Goal: Task Accomplishment & Management: Manage account settings

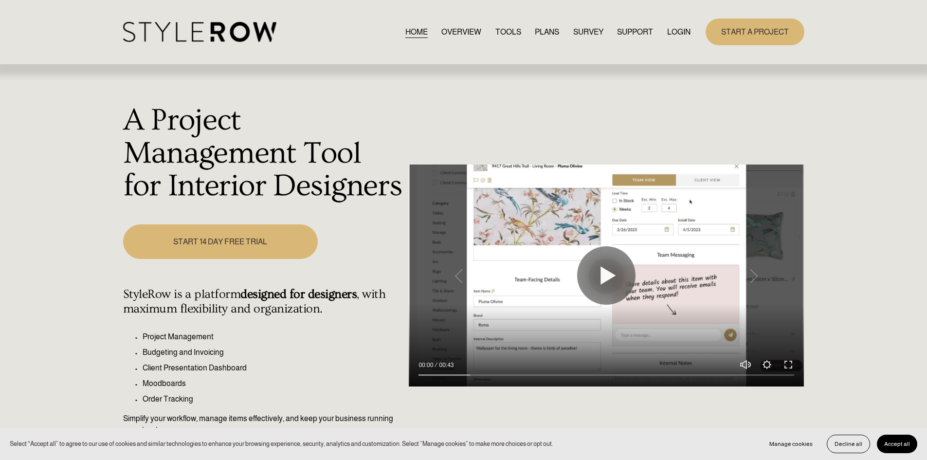
click at [678, 27] on link "LOGIN" at bounding box center [678, 31] width 23 height 13
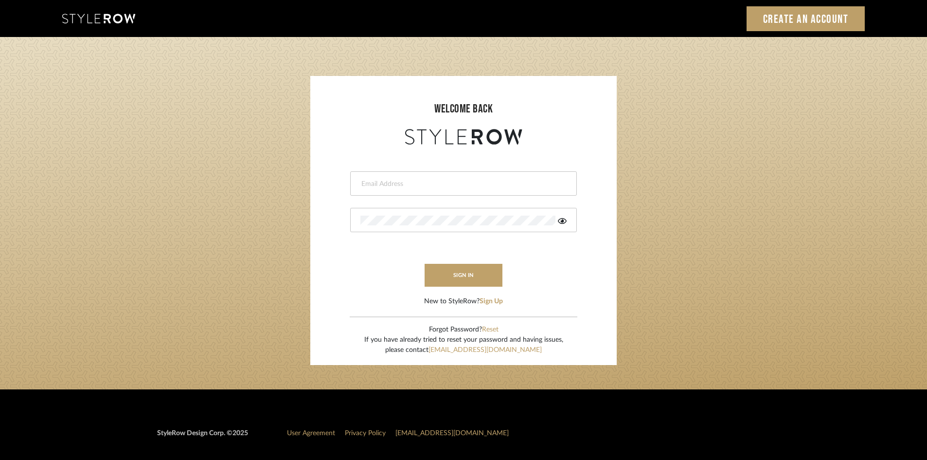
click at [420, 186] on input "email" at bounding box center [462, 184] width 204 height 10
type input "amy.tresbelleinteriors@gmail.com"
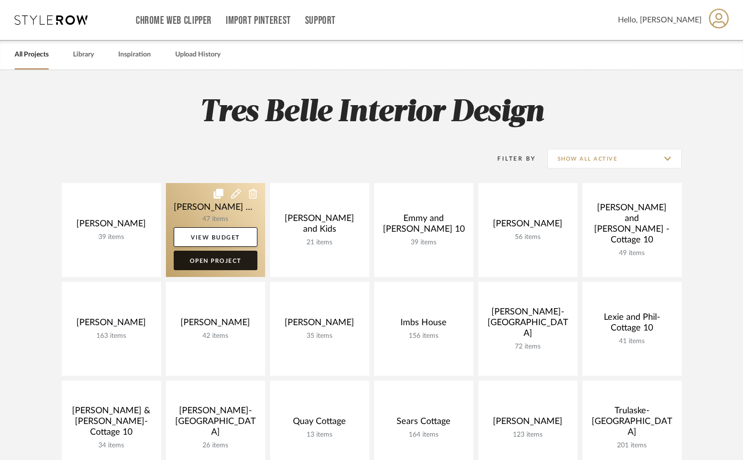
click at [216, 260] on link "Open Project" at bounding box center [216, 259] width 84 height 19
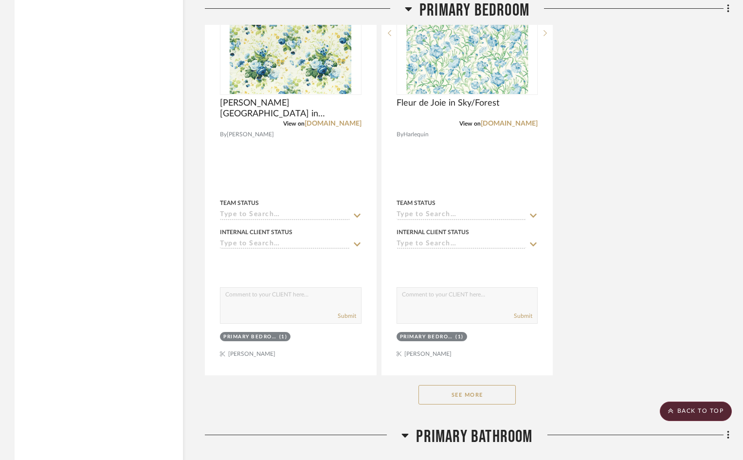
scroll to position [4767, 0]
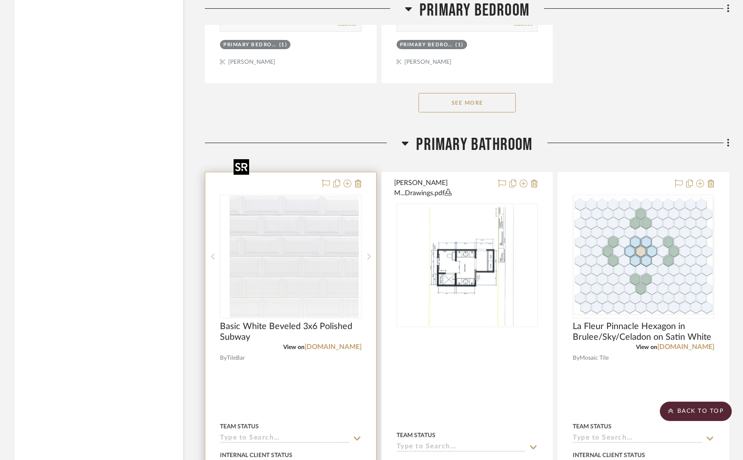
click at [293, 239] on img "0" at bounding box center [298, 257] width 122 height 122
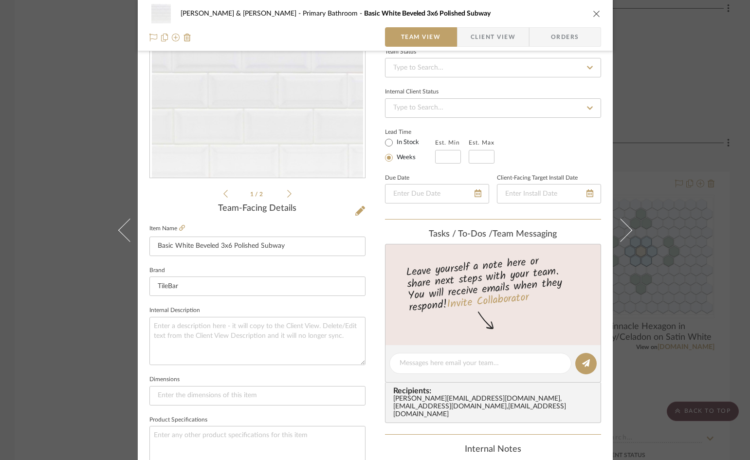
scroll to position [8, 0]
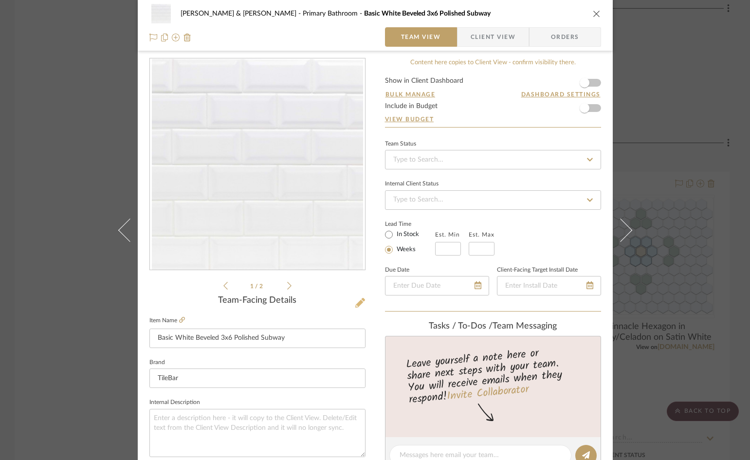
click at [355, 303] on icon at bounding box center [360, 303] width 10 height 10
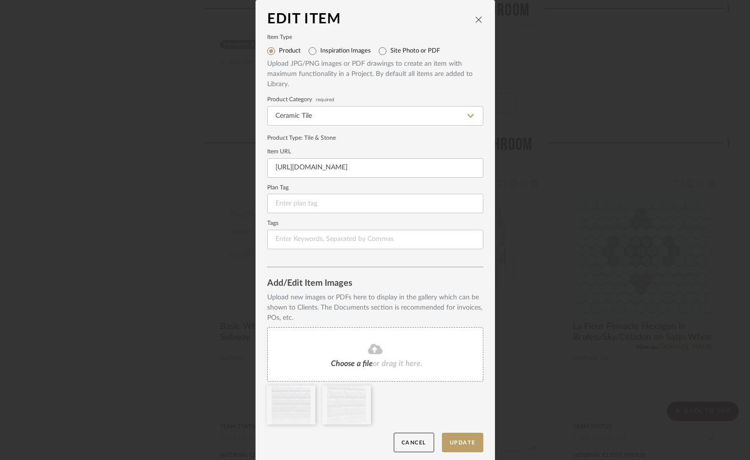
scroll to position [4, 0]
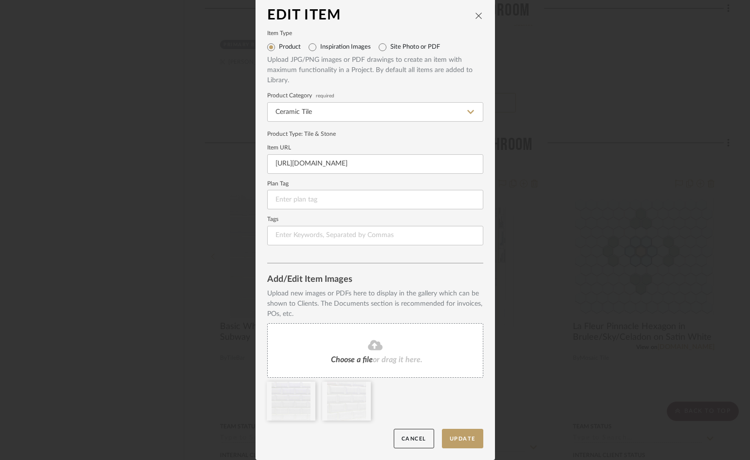
click at [344, 350] on fa-icon at bounding box center [375, 345] width 89 height 13
click at [378, 47] on input "Site Photo or PDF" at bounding box center [383, 47] width 16 height 16
radio input "true"
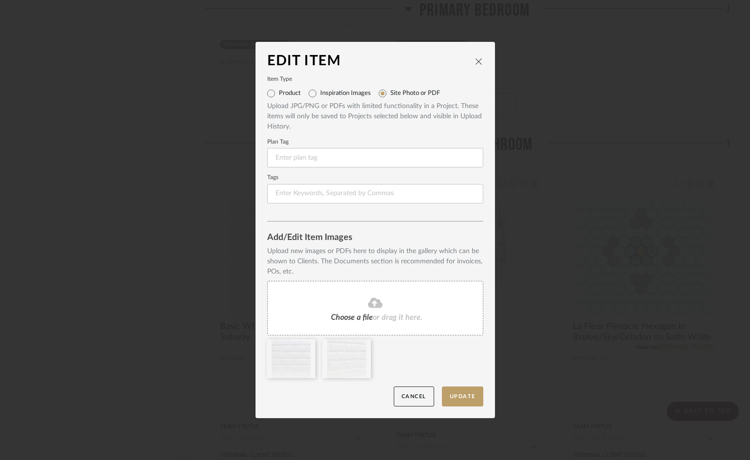
click at [415, 310] on div "Choose a file or drag it here." at bounding box center [375, 308] width 216 height 54
drag, startPoint x: 421, startPoint y: 396, endPoint x: 421, endPoint y: 386, distance: 10.2
click at [421, 395] on button "Cancel" at bounding box center [413, 396] width 40 height 20
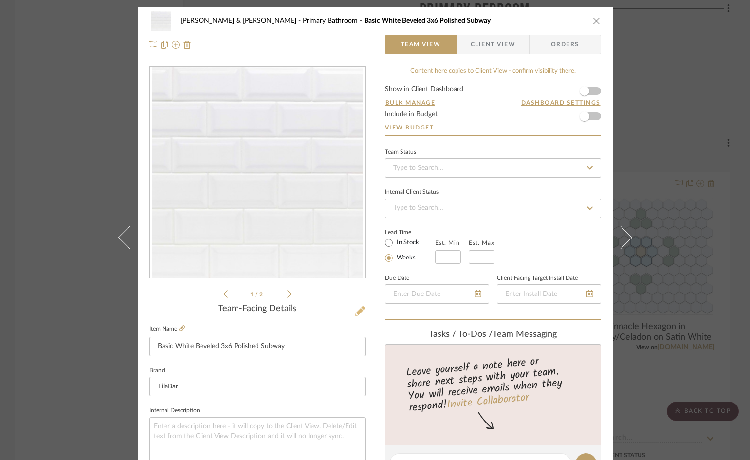
click at [356, 311] on icon at bounding box center [360, 311] width 10 height 10
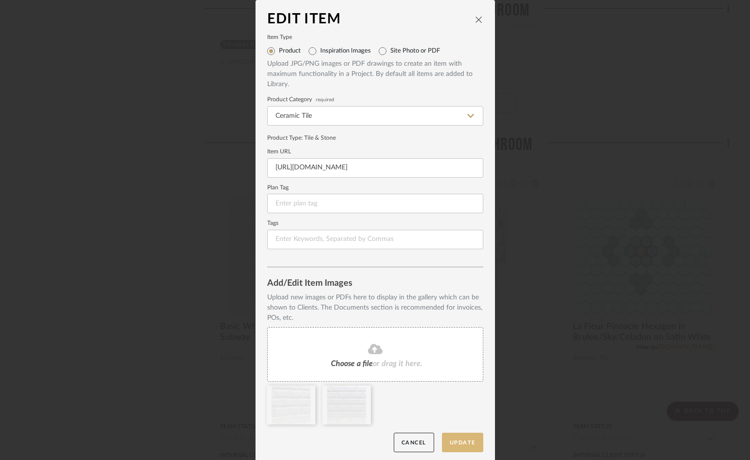
click at [455, 443] on button "Update" at bounding box center [462, 442] width 41 height 20
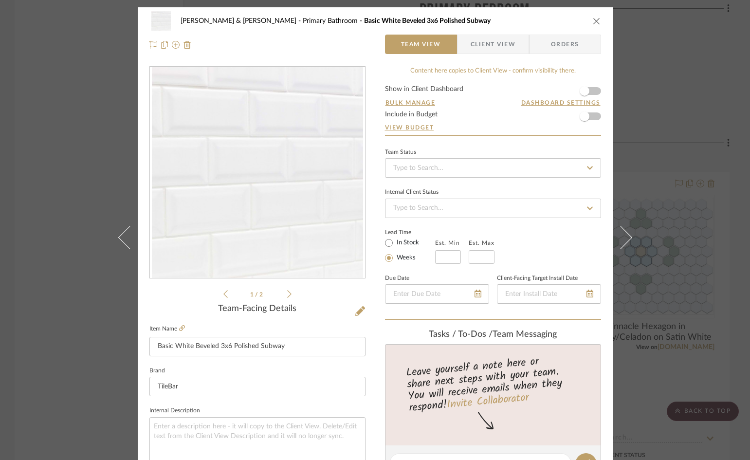
click at [593, 21] on icon "close" at bounding box center [596, 21] width 8 height 8
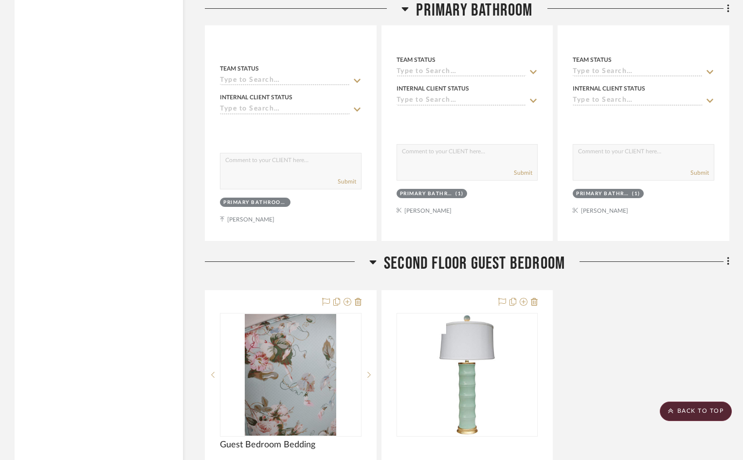
scroll to position [5253, 0]
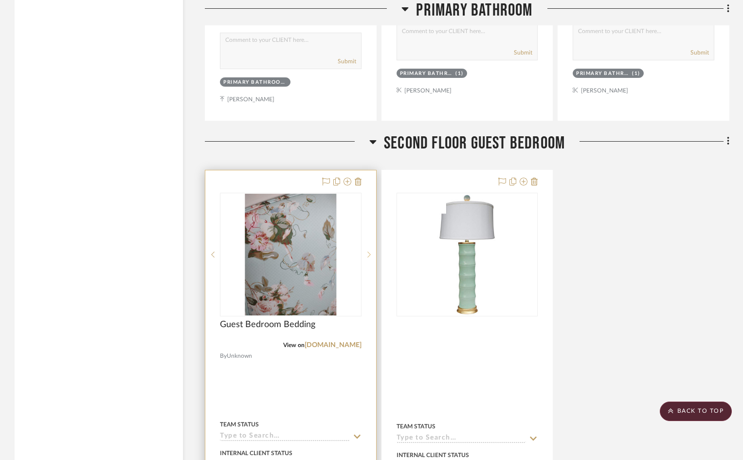
click at [370, 251] on icon at bounding box center [368, 254] width 3 height 6
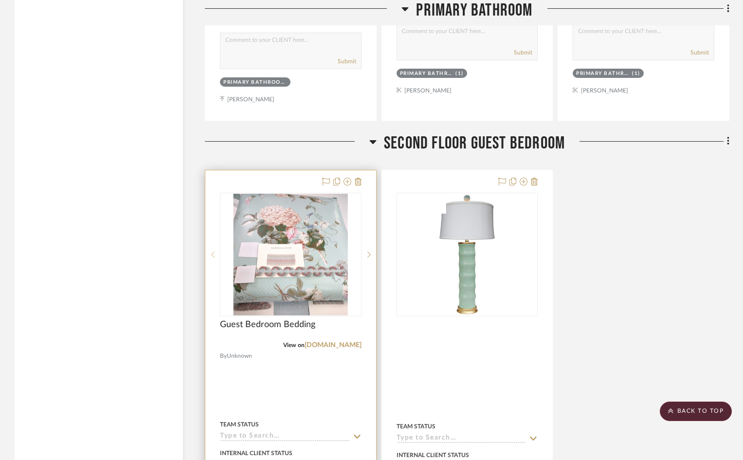
click at [213, 251] on icon at bounding box center [212, 254] width 3 height 7
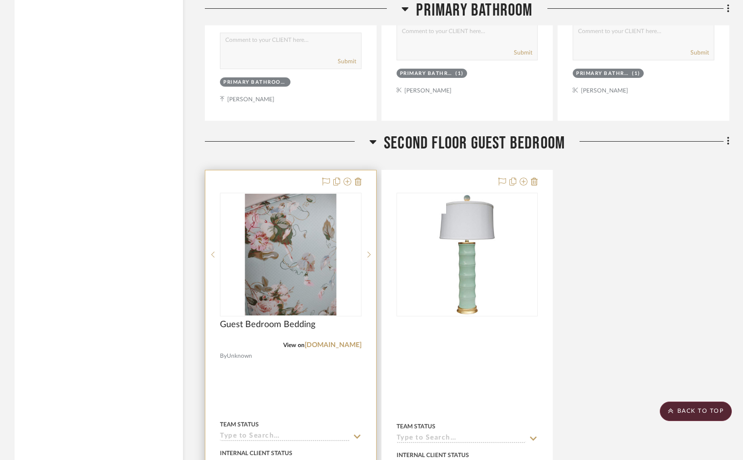
click at [299, 220] on img "0" at bounding box center [290, 255] width 91 height 122
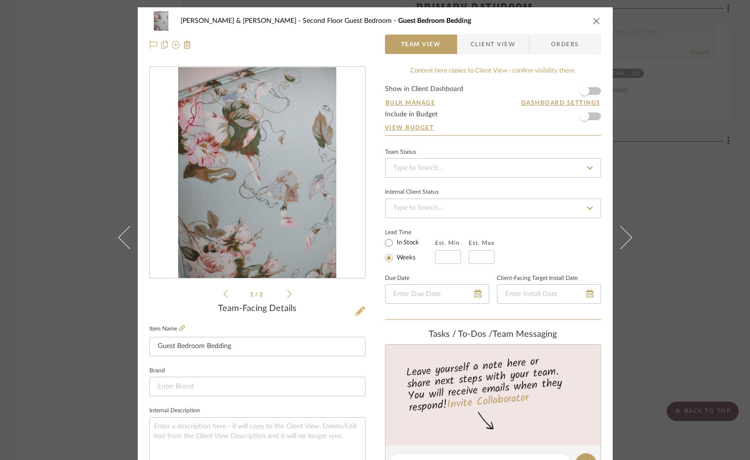
click at [355, 312] on icon at bounding box center [360, 311] width 10 height 10
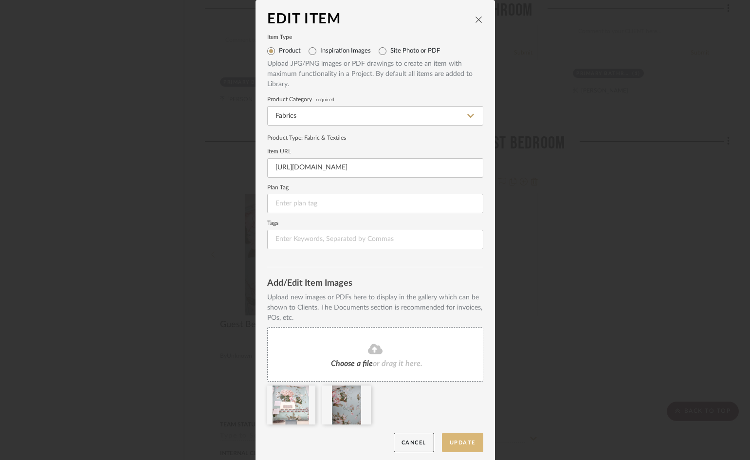
click at [456, 441] on button "Update" at bounding box center [462, 442] width 41 height 20
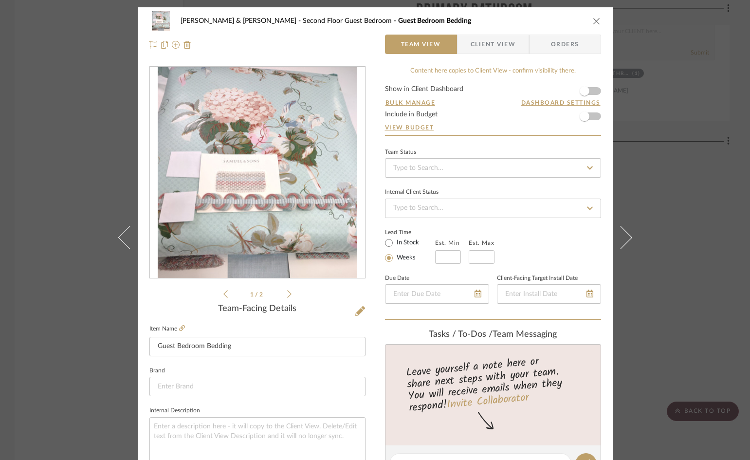
click at [592, 21] on icon "close" at bounding box center [596, 21] width 8 height 8
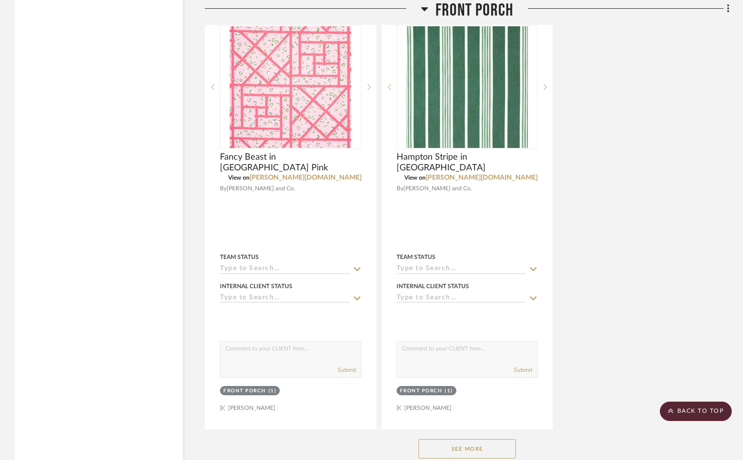
scroll to position [6784, 0]
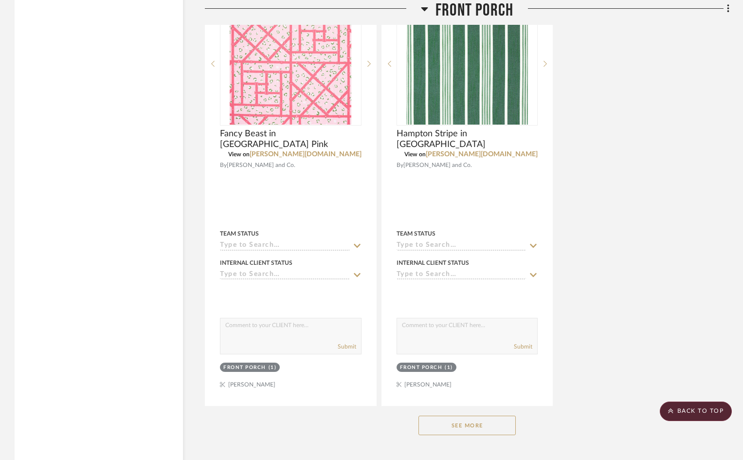
click at [482, 415] on button "See More" at bounding box center [466, 424] width 97 height 19
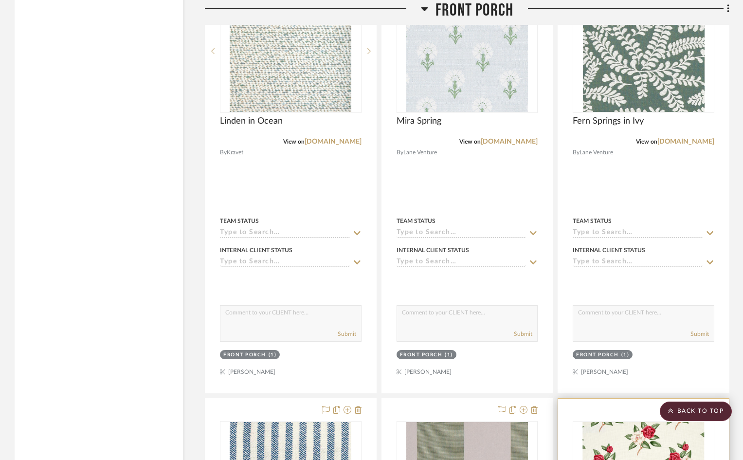
scroll to position [5642, 0]
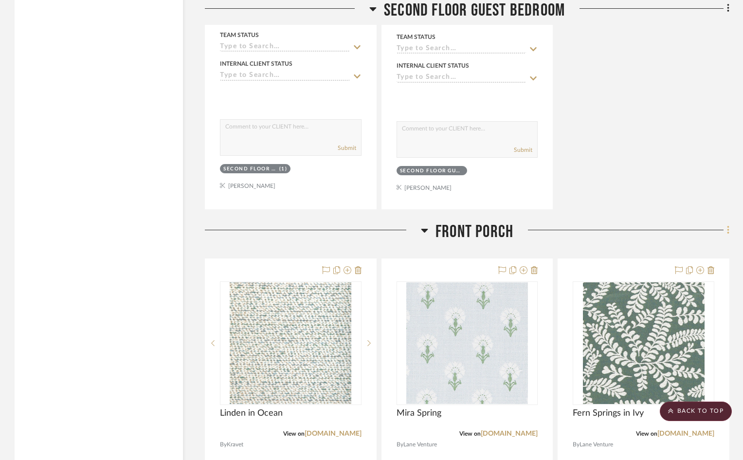
click at [728, 225] on icon at bounding box center [728, 230] width 3 height 11
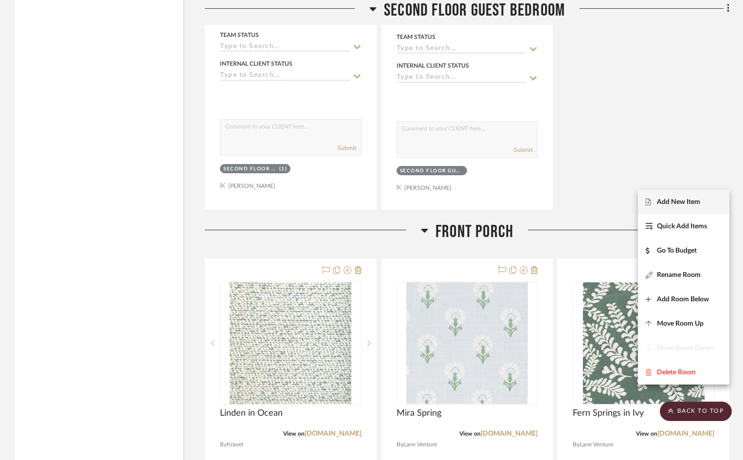
click at [691, 202] on span "Add New Item" at bounding box center [678, 201] width 43 height 8
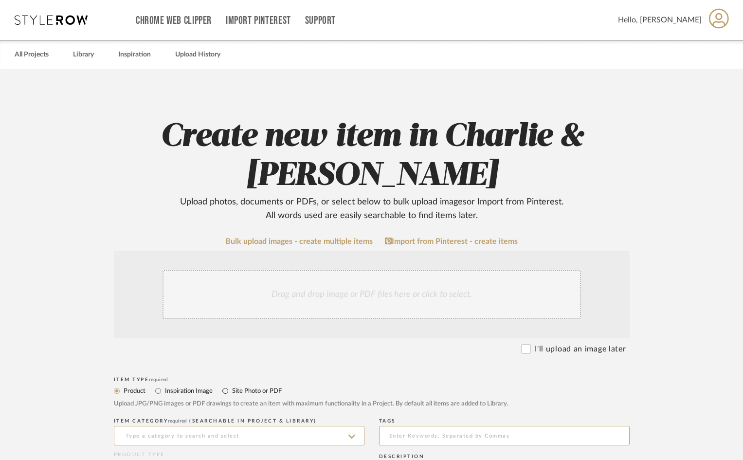
click at [223, 389] on input "Site Photo or PDF" at bounding box center [225, 391] width 12 height 12
radio input "true"
click at [229, 304] on div "Drag and drop image or PDF files here or click to select." at bounding box center [371, 294] width 418 height 49
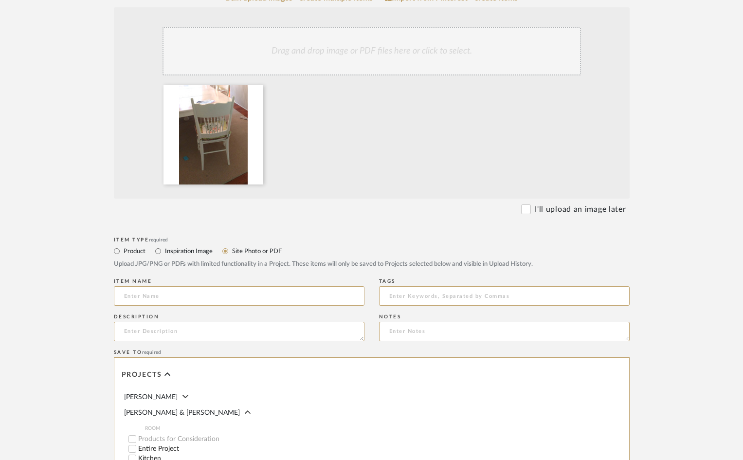
scroll to position [480, 0]
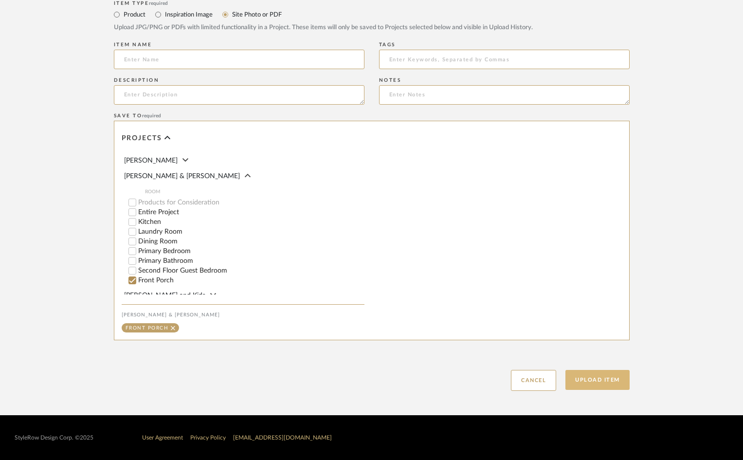
click at [585, 385] on button "Upload Item" at bounding box center [597, 380] width 64 height 20
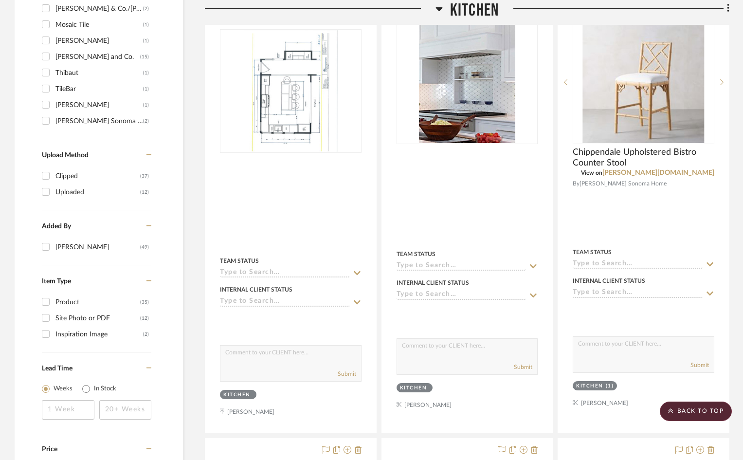
scroll to position [696, 0]
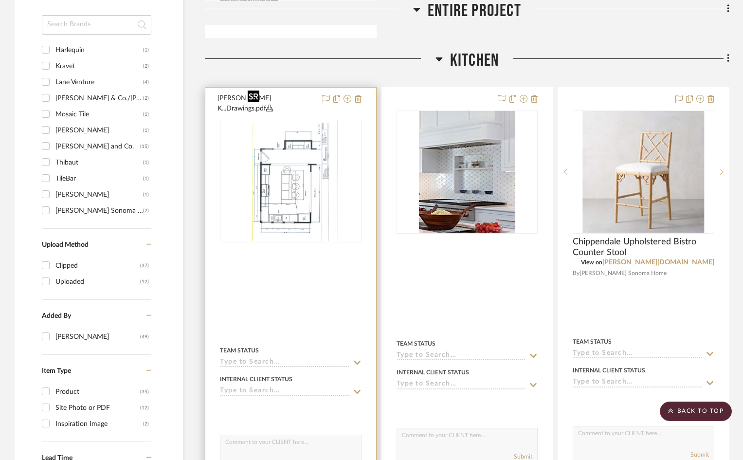
click at [0, 0] on img at bounding box center [0, 0] width 0 height 0
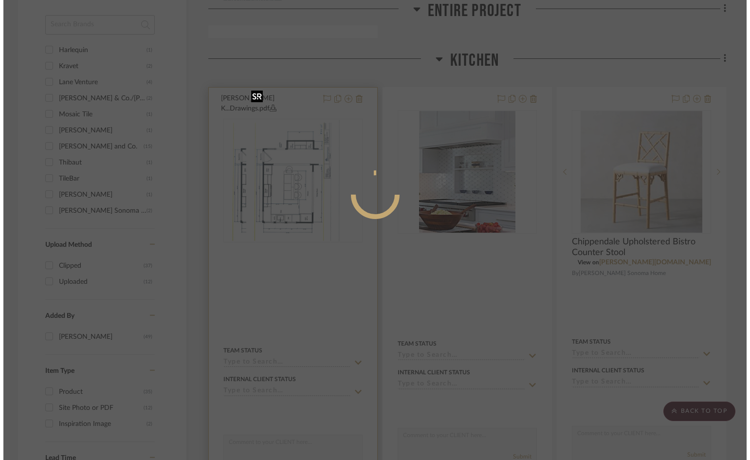
scroll to position [0, 0]
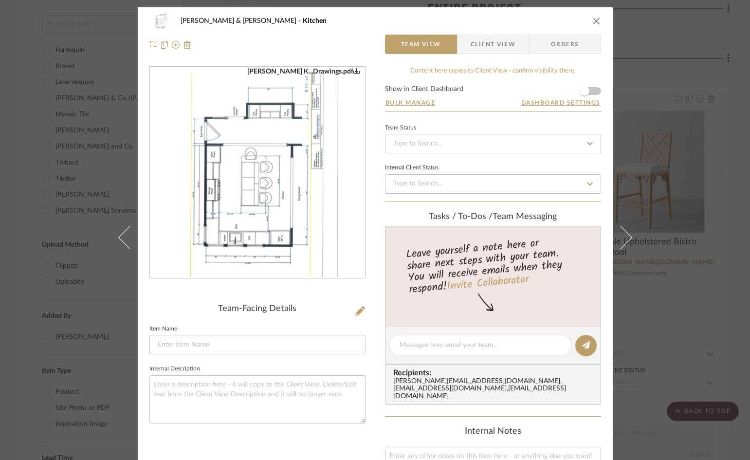
click at [299, 161] on img "0" at bounding box center [257, 172] width 163 height 211
click at [592, 20] on icon "close" at bounding box center [596, 21] width 8 height 8
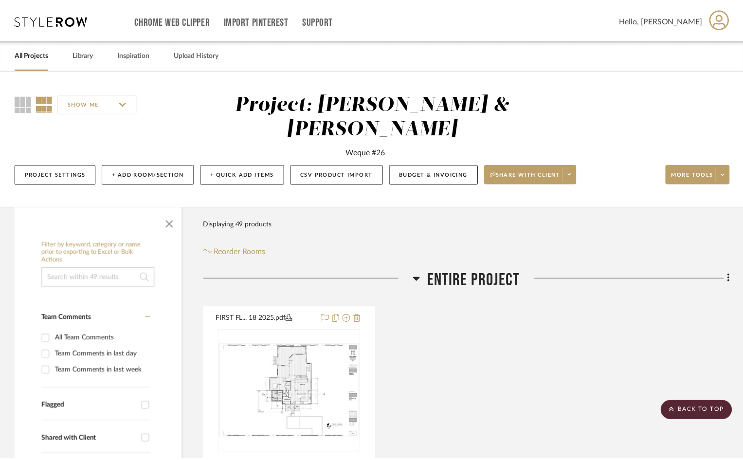
scroll to position [696, 0]
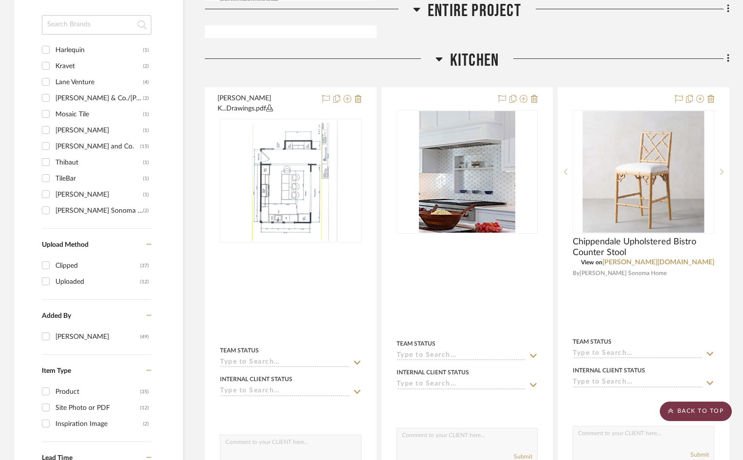
click at [701, 411] on scroll-to-top-button "BACK TO TOP" at bounding box center [696, 410] width 72 height 19
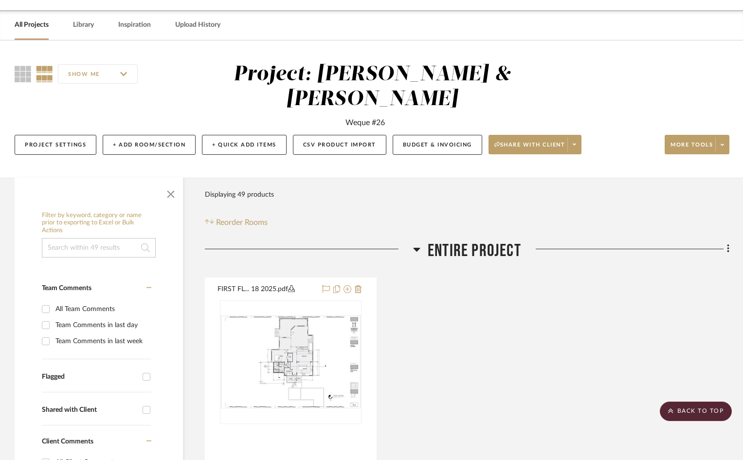
scroll to position [0, 0]
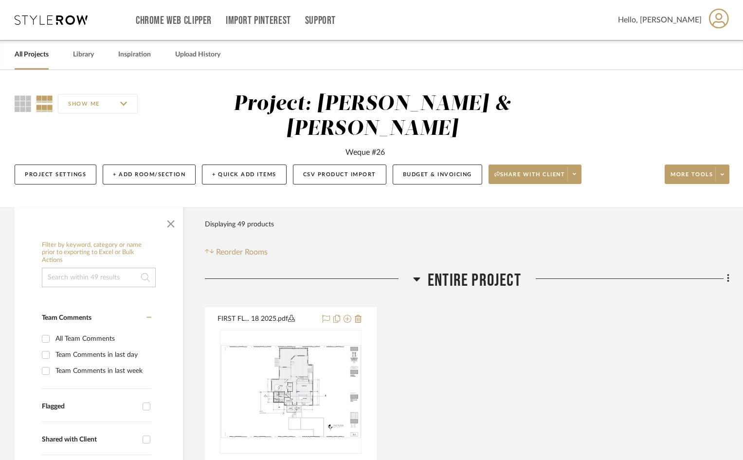
click at [717, 20] on icon at bounding box center [719, 18] width 20 height 20
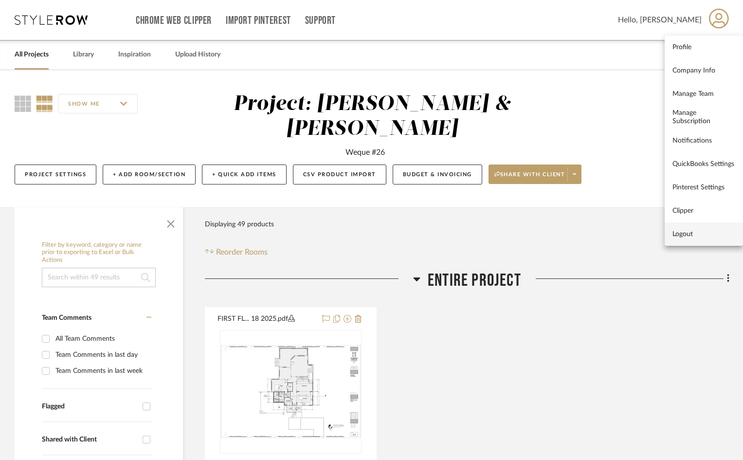
click at [689, 233] on span "Logout" at bounding box center [703, 234] width 63 height 8
